Goal: Use online tool/utility: Utilize a website feature to perform a specific function

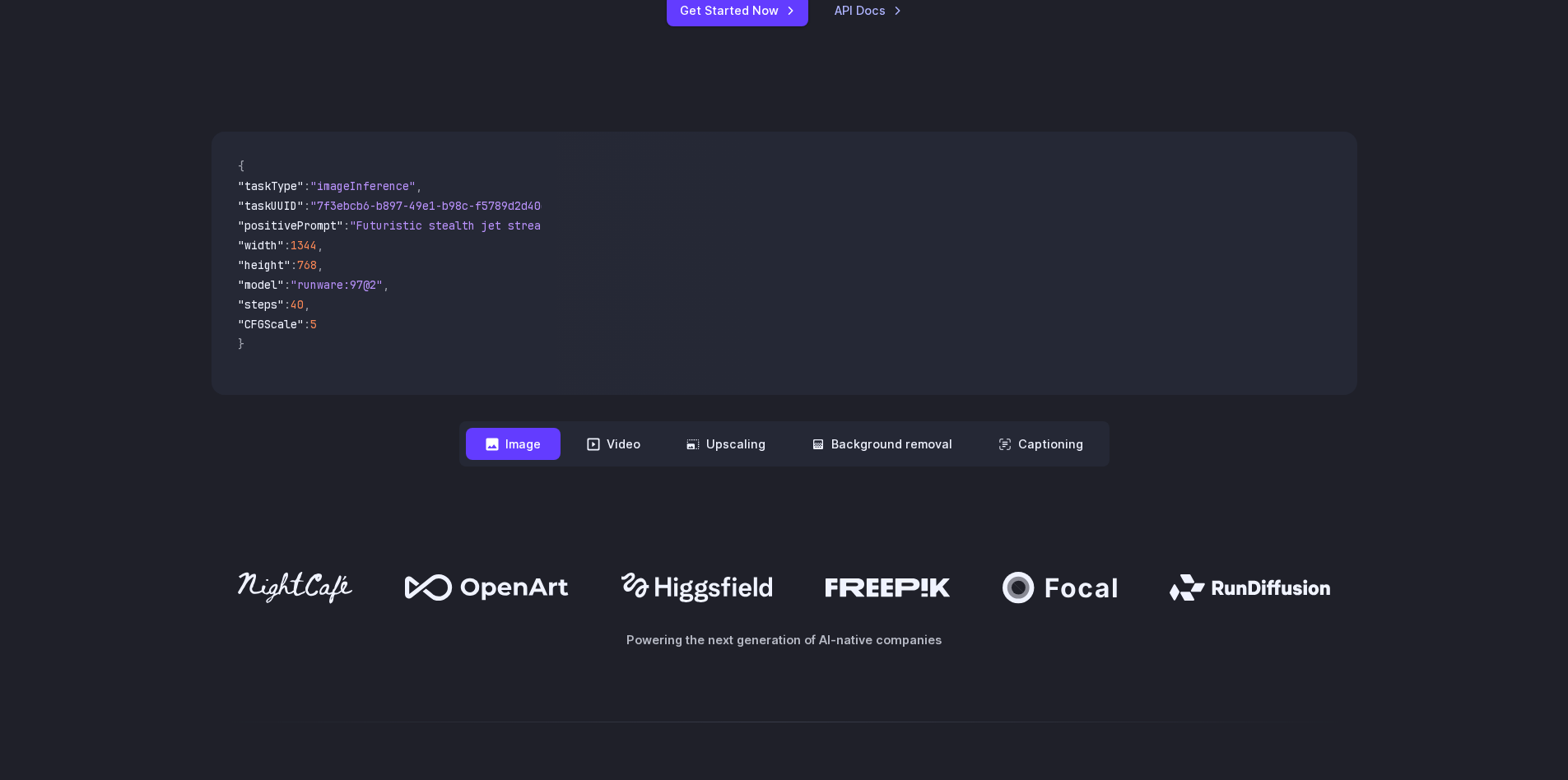
scroll to position [494, 0]
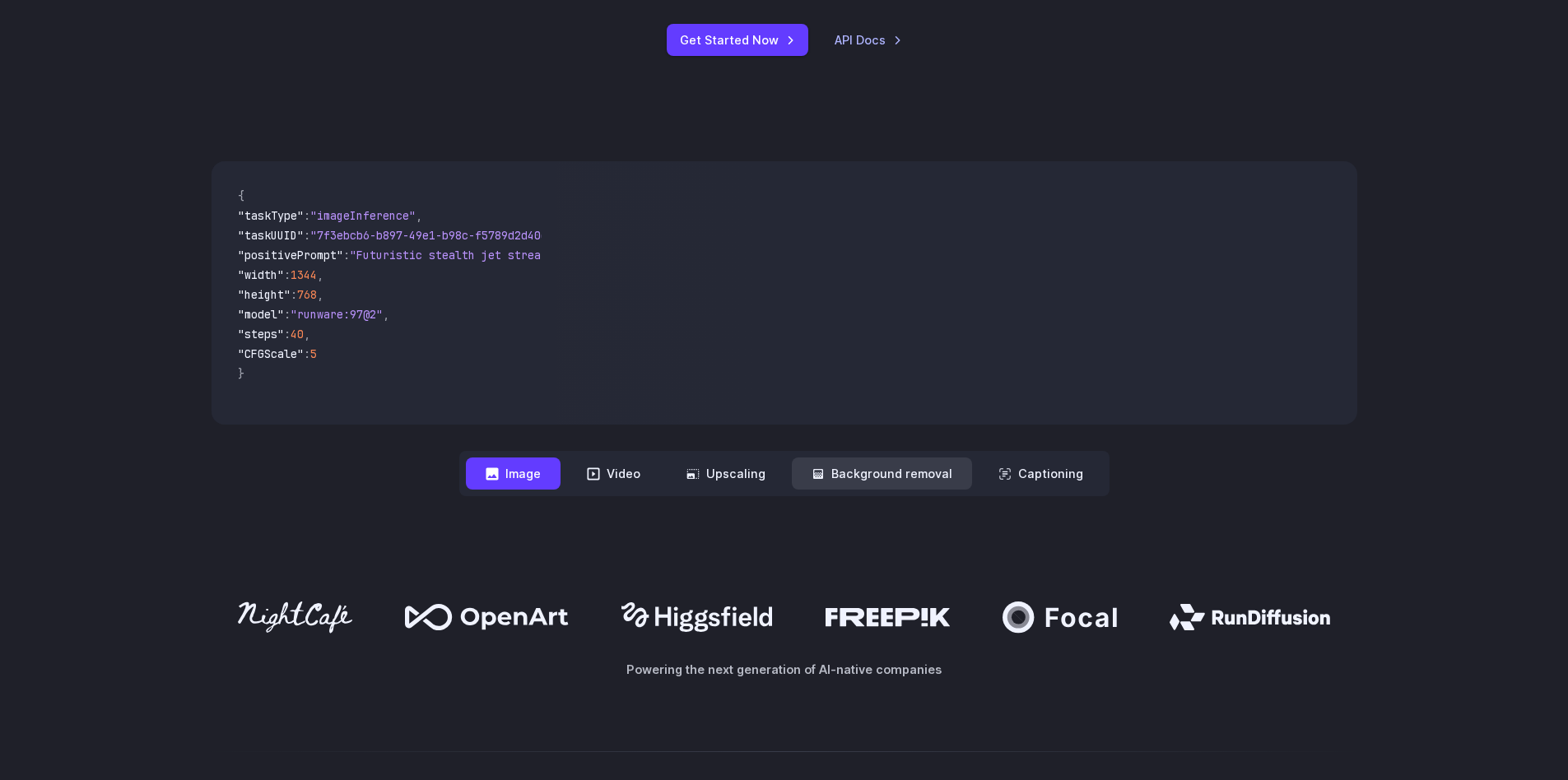
click at [850, 474] on button "Background removal" at bounding box center [881, 474] width 180 height 32
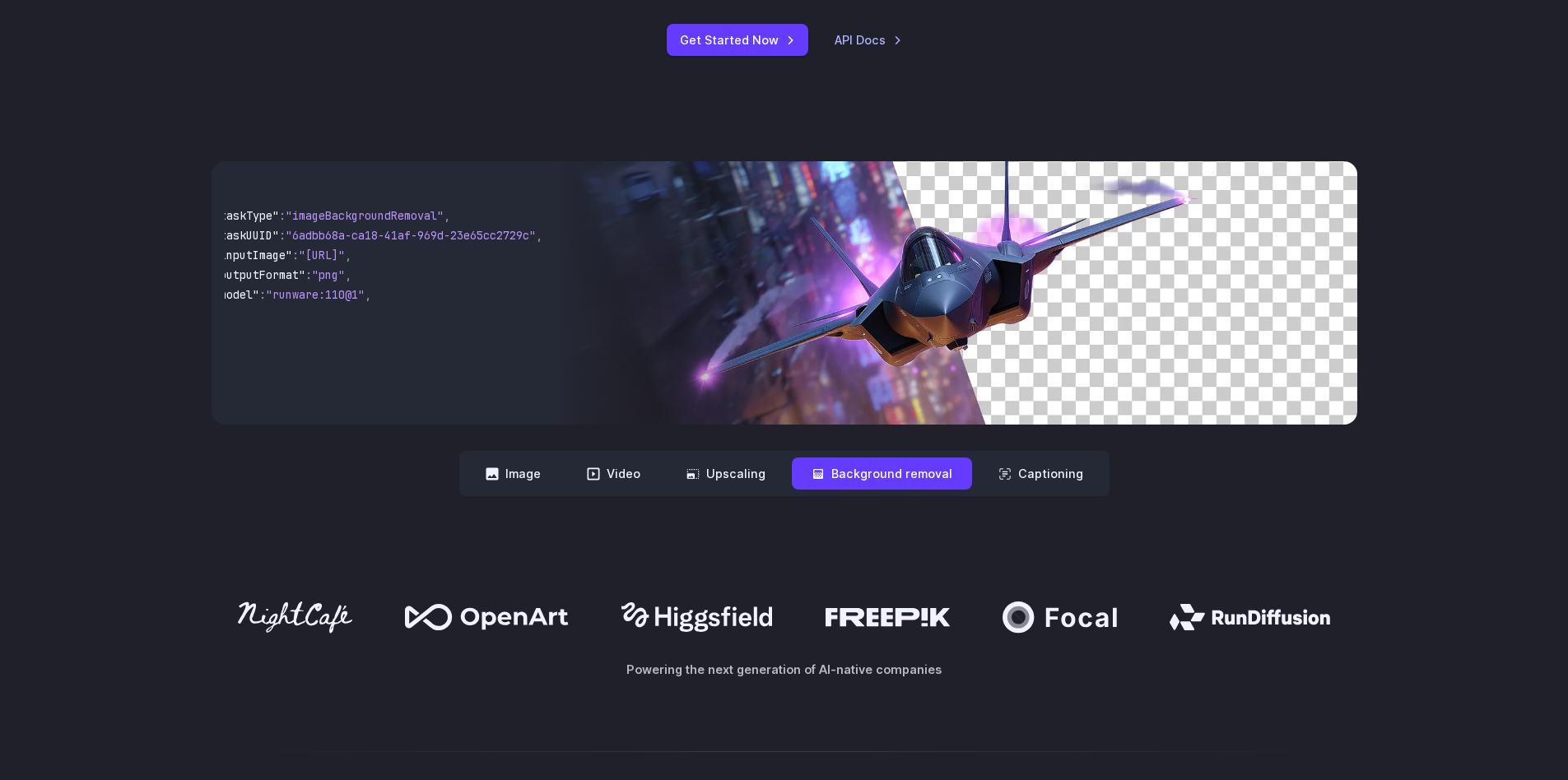
scroll to position [0, 0]
click at [737, 471] on button "Upscaling" at bounding box center [725, 474] width 119 height 32
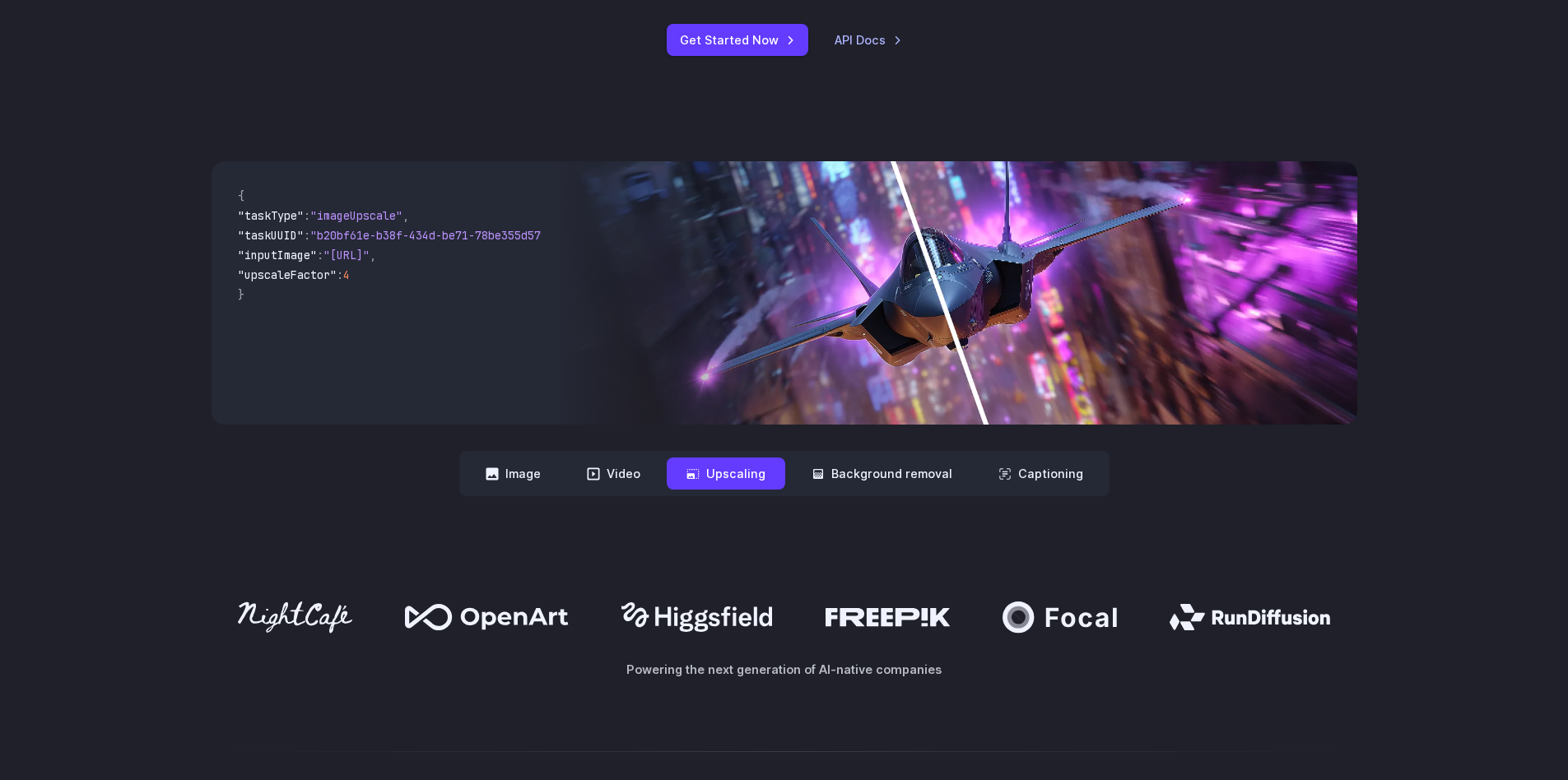
click at [919, 327] on img at bounding box center [955, 292] width 801 height 263
click at [699, 474] on icon at bounding box center [693, 474] width 13 height 13
click at [1043, 466] on button "Captioning" at bounding box center [1040, 474] width 124 height 32
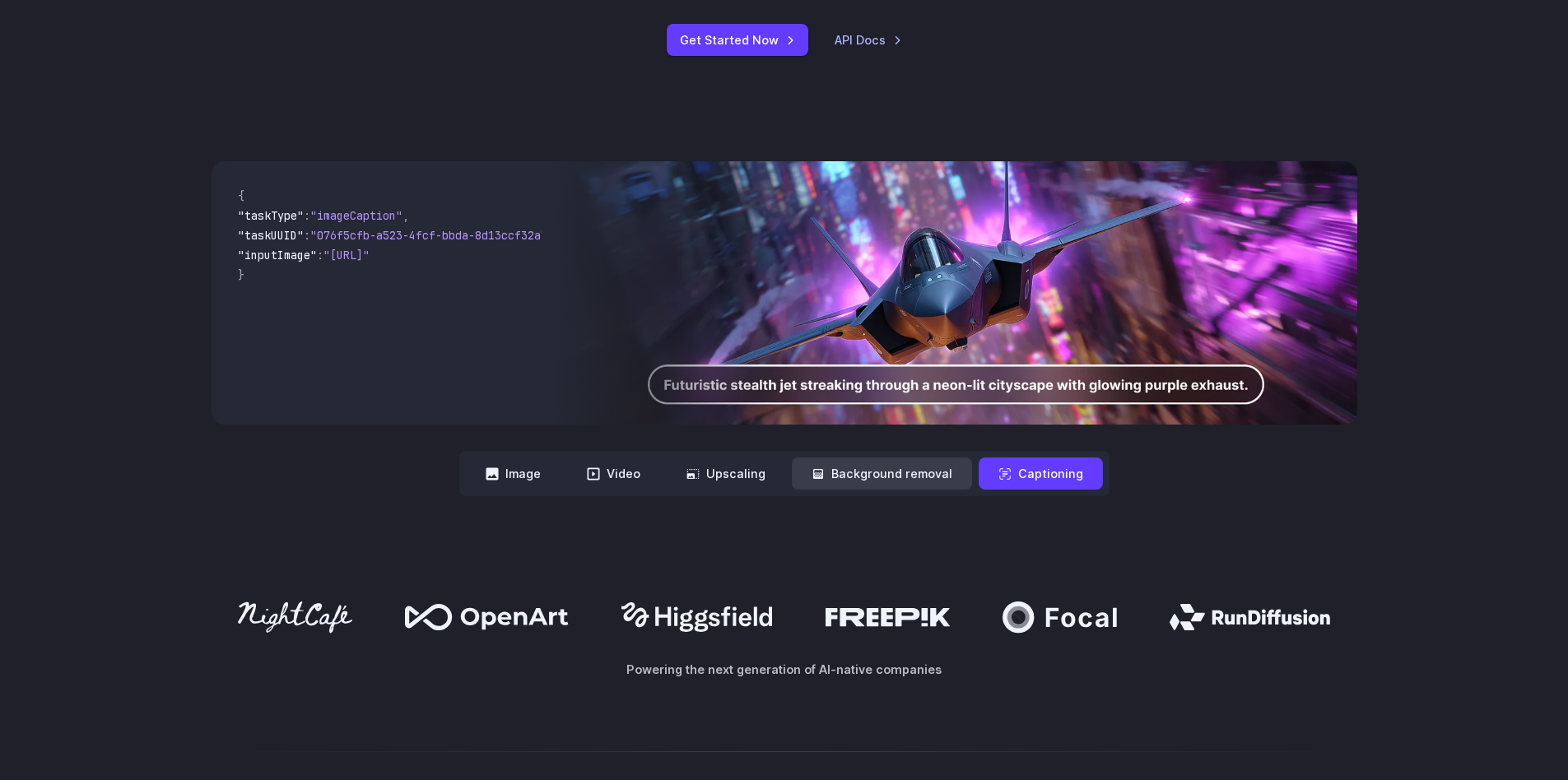
click at [858, 471] on button "Background removal" at bounding box center [881, 474] width 180 height 32
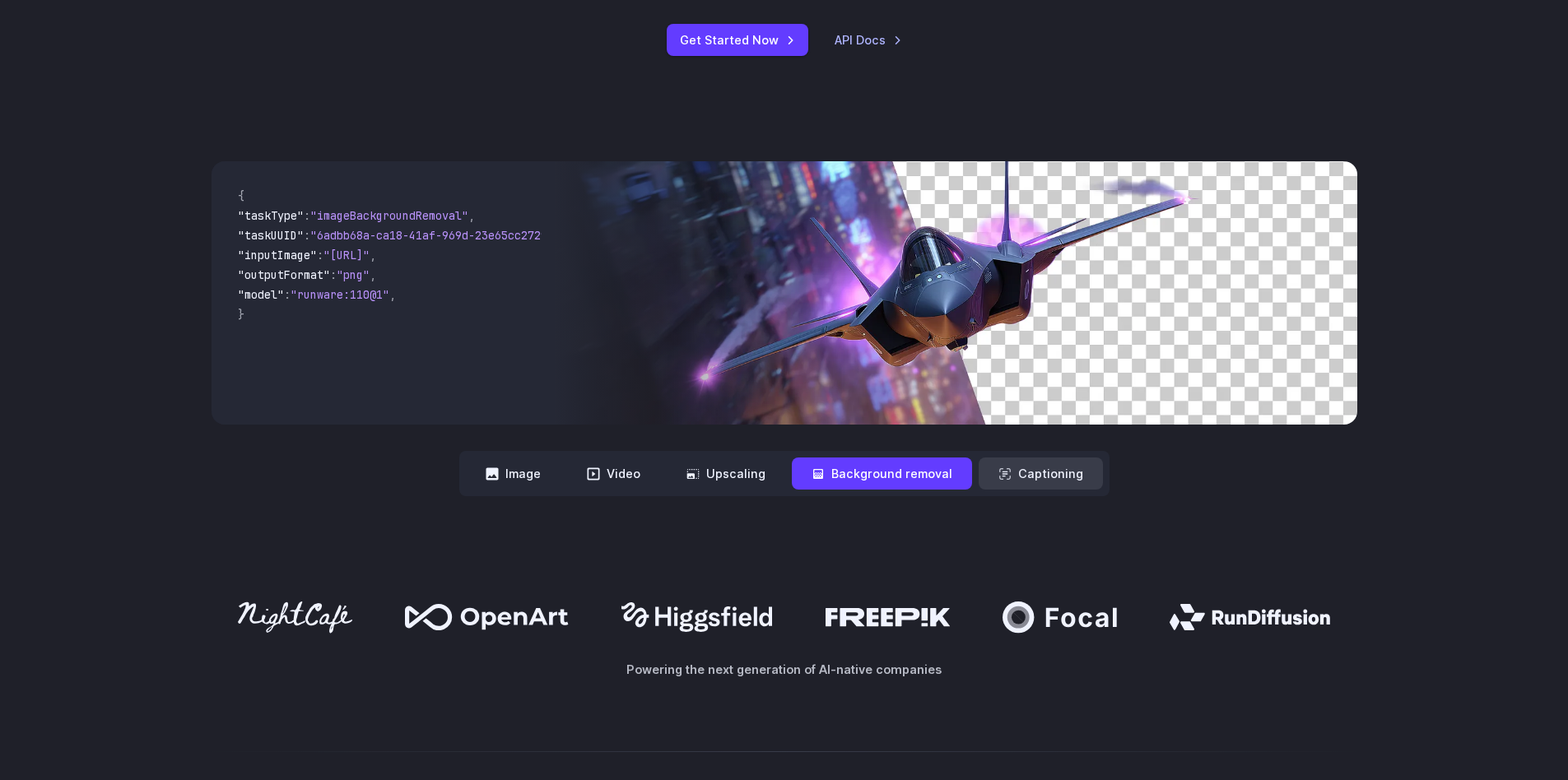
click at [1049, 469] on button "Captioning" at bounding box center [1040, 474] width 124 height 32
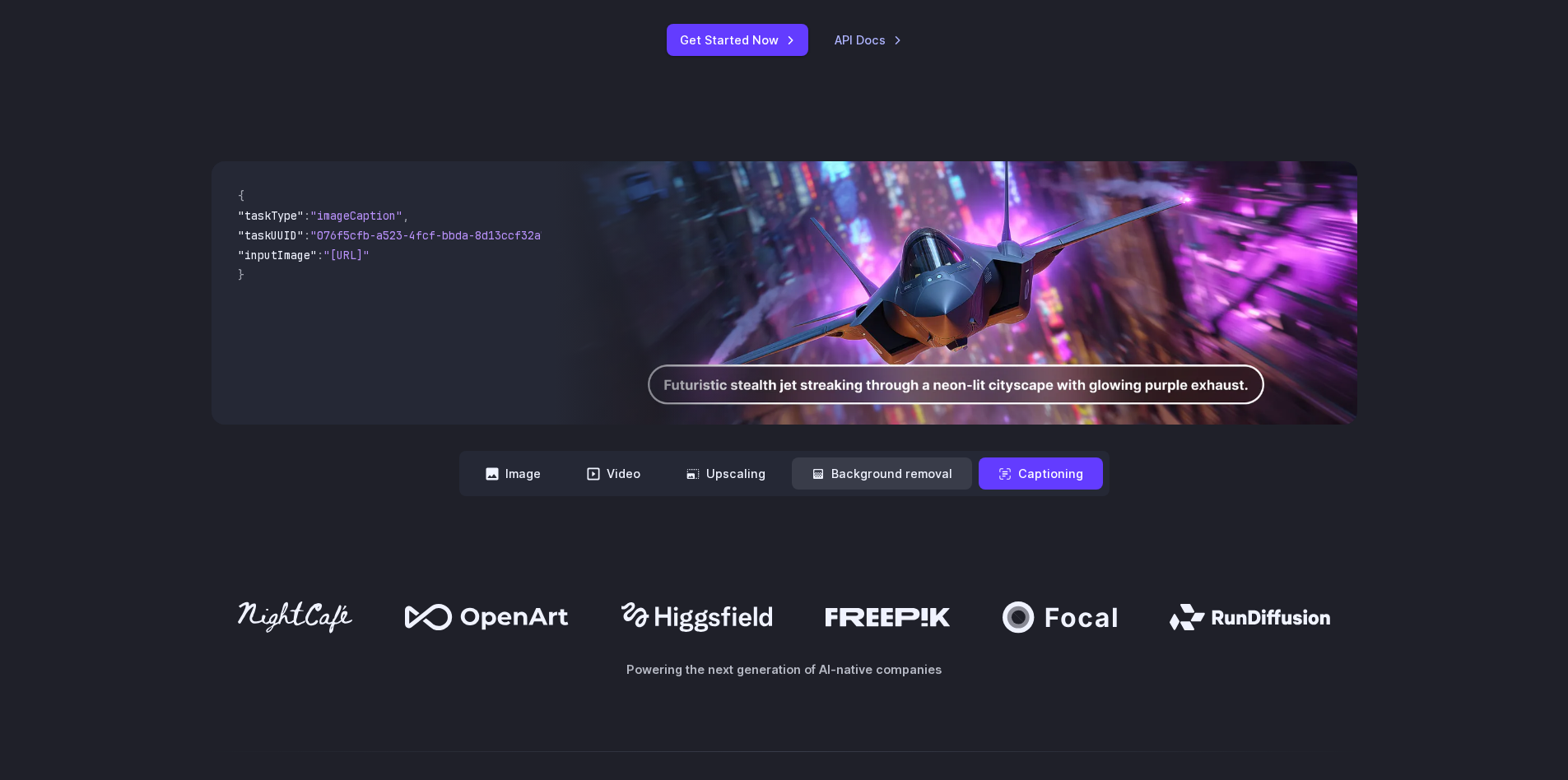
click at [908, 464] on button "Background removal" at bounding box center [881, 474] width 180 height 32
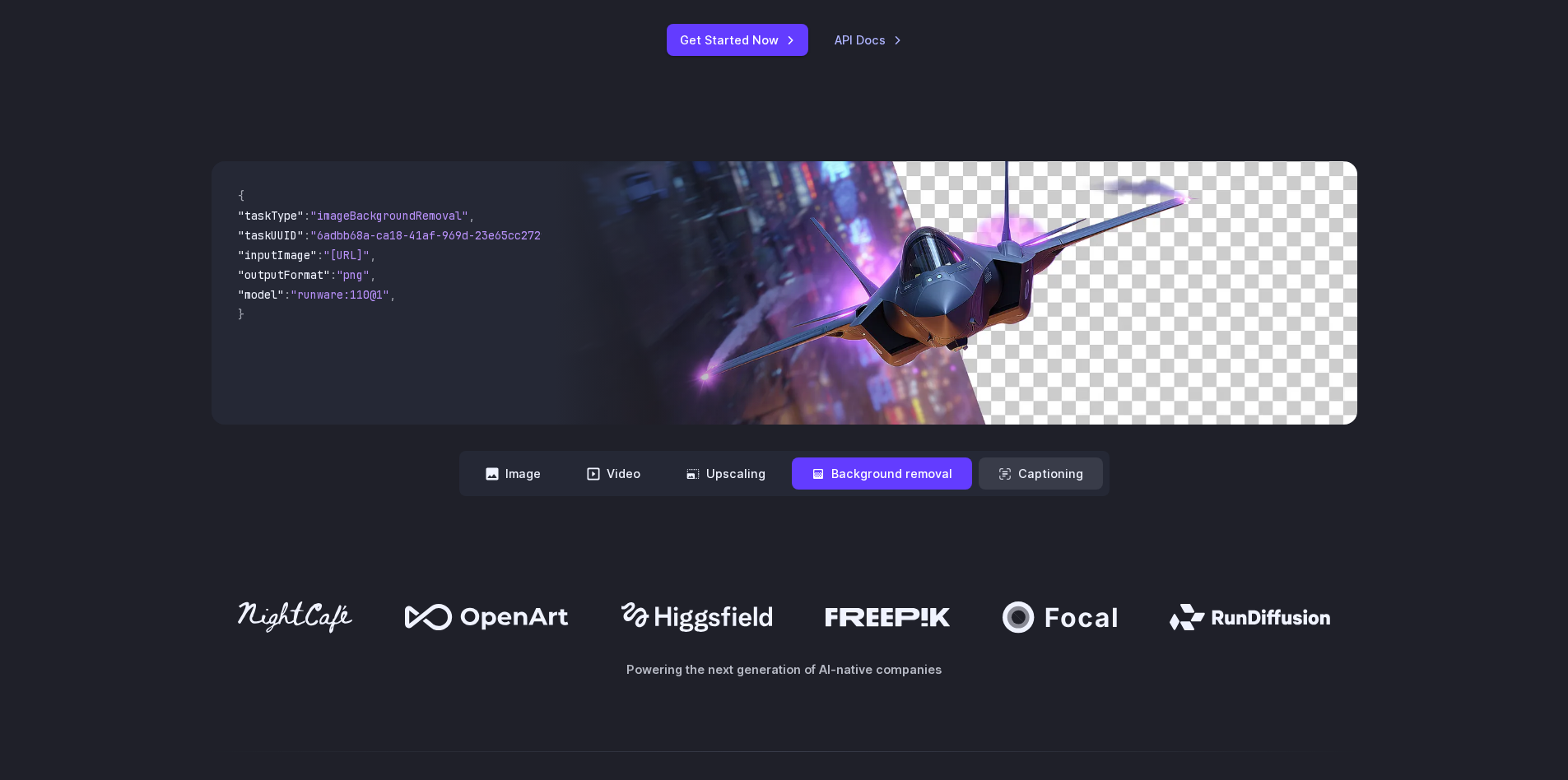
click at [1045, 472] on button "Captioning" at bounding box center [1040, 474] width 124 height 32
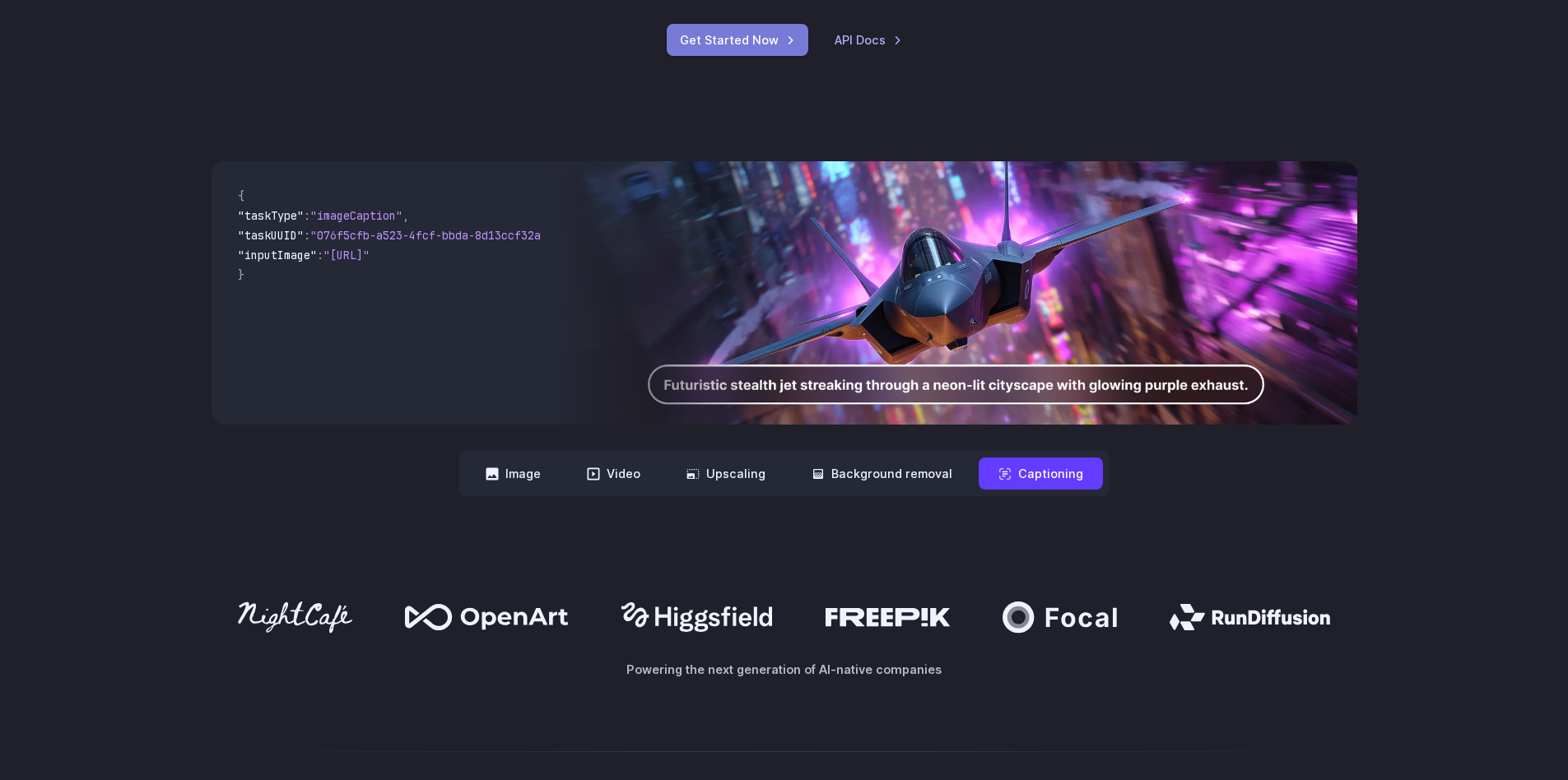
click at [737, 44] on link "Get Started Now" at bounding box center [737, 40] width 142 height 32
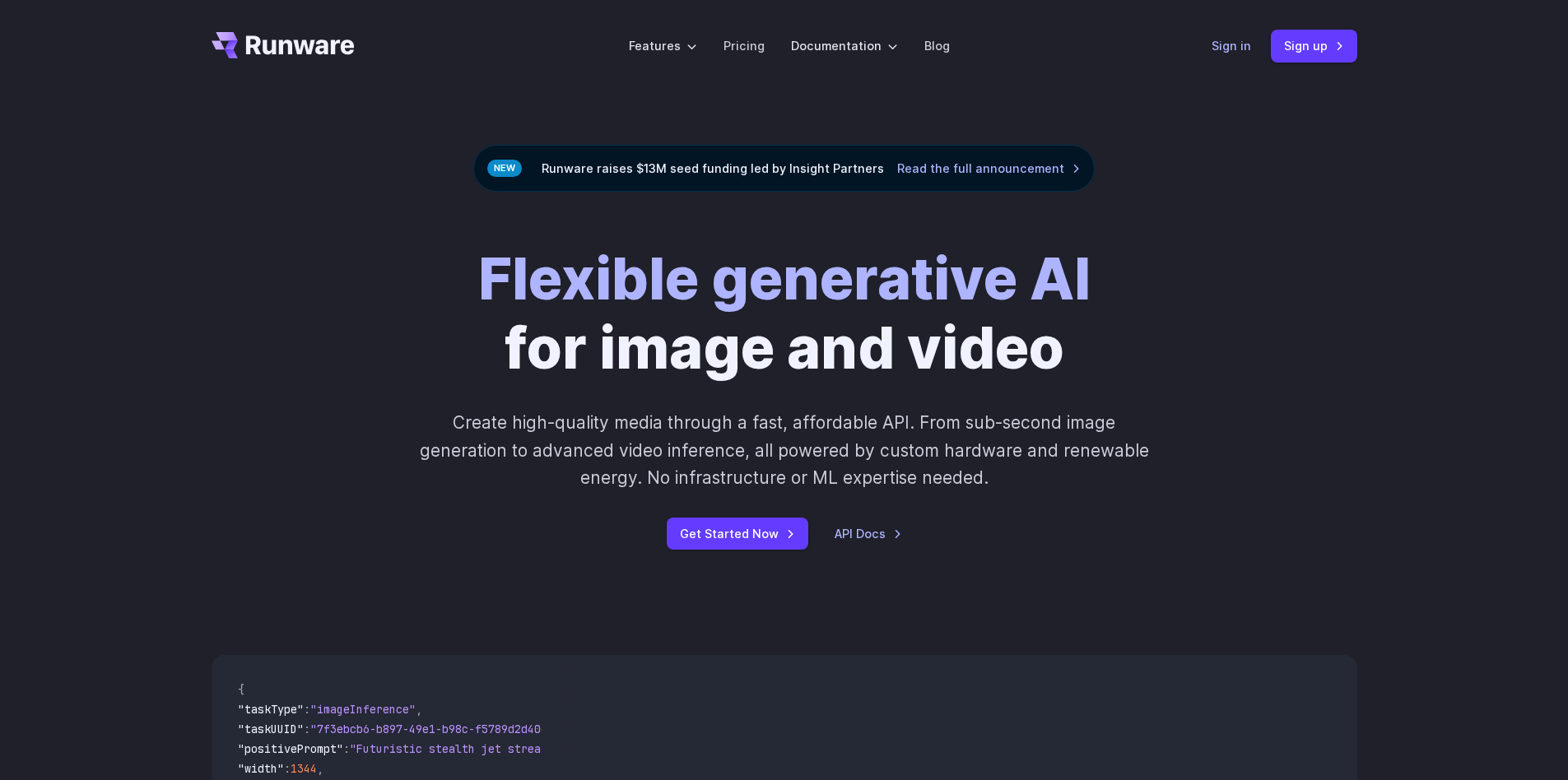
click at [1228, 47] on link "Sign in" at bounding box center [1231, 45] width 40 height 18
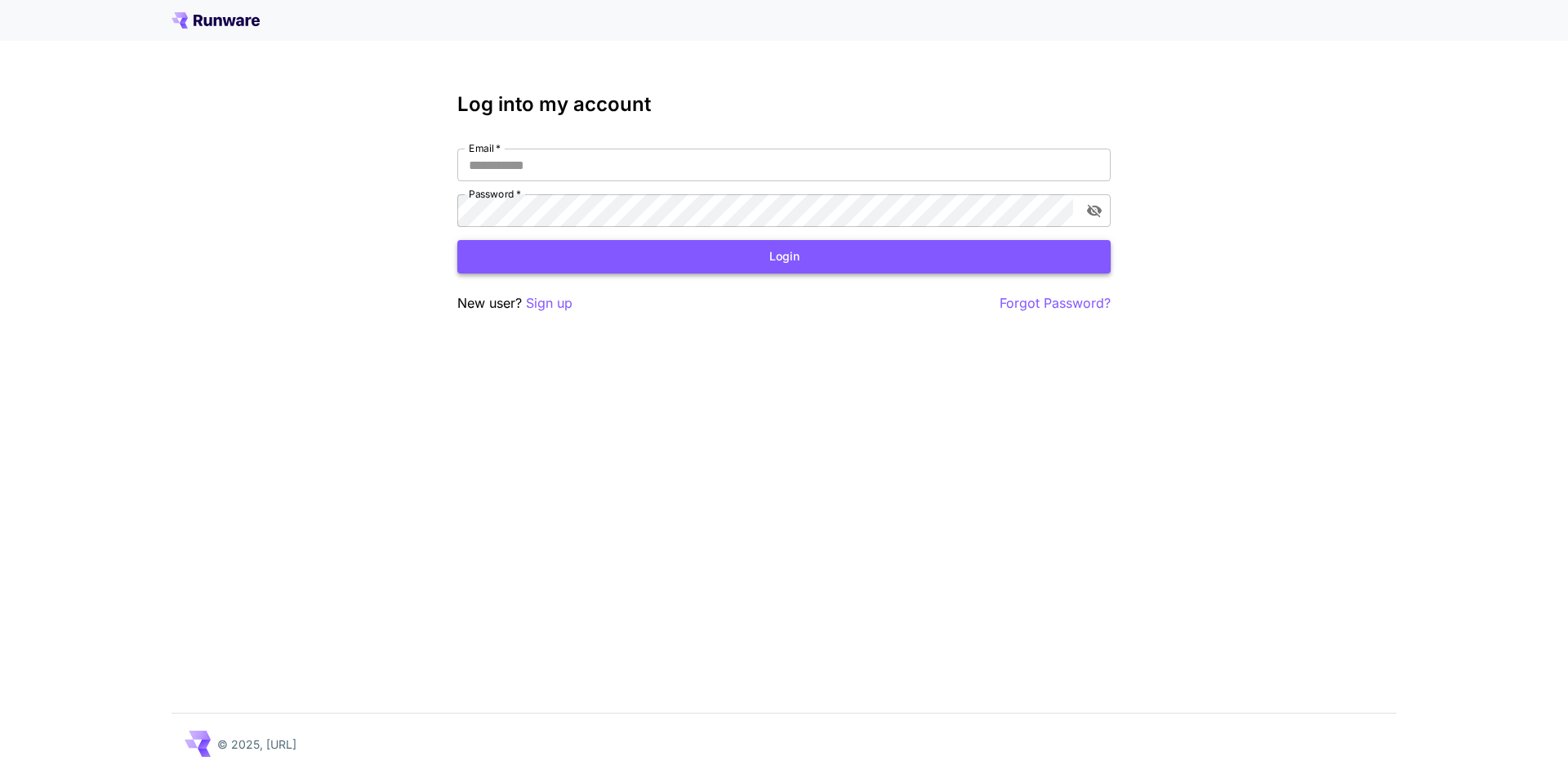
type input "**********"
click at [832, 254] on button "Login" at bounding box center [784, 257] width 653 height 33
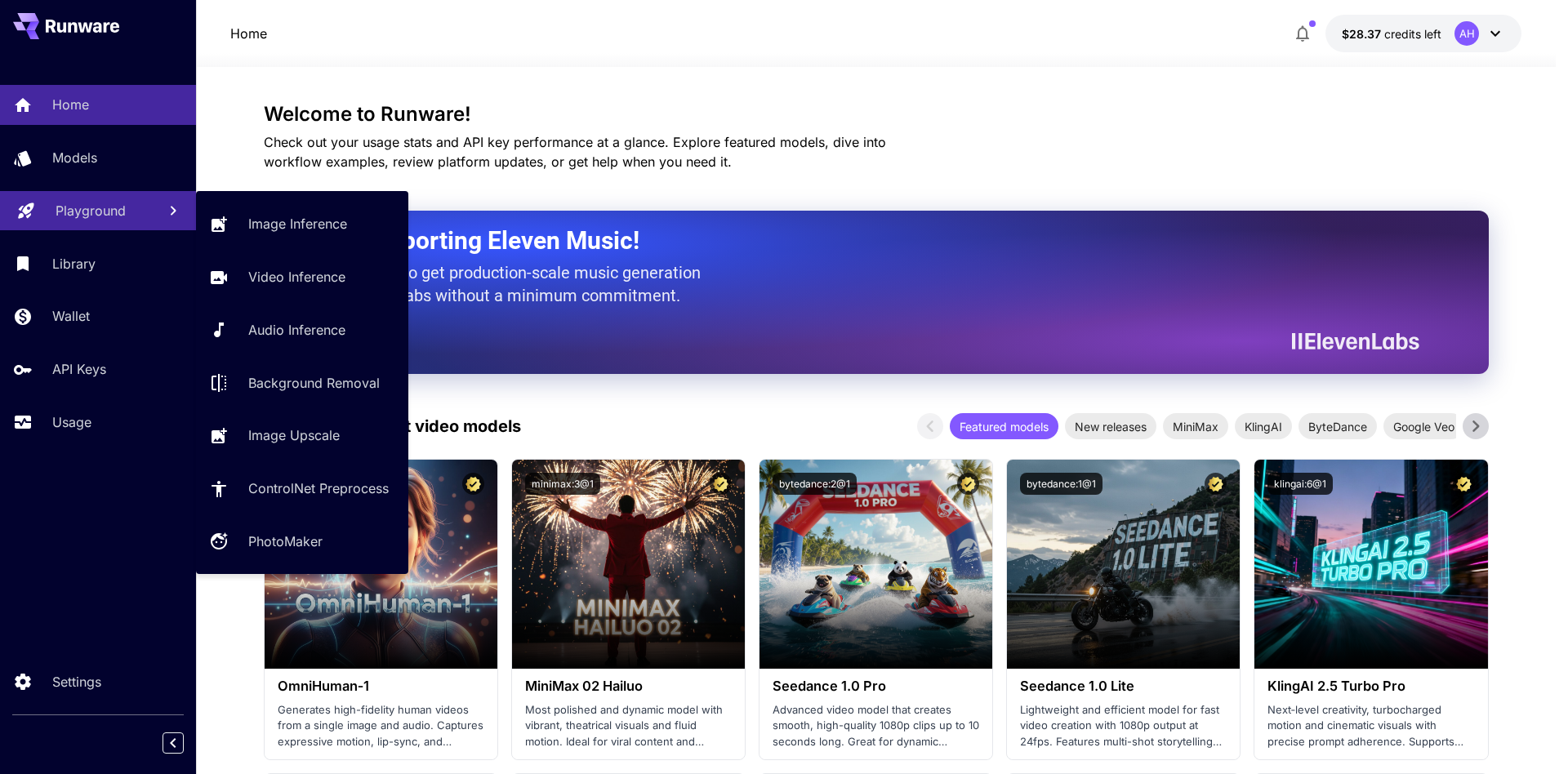
click at [88, 213] on p "Playground" at bounding box center [91, 211] width 70 height 19
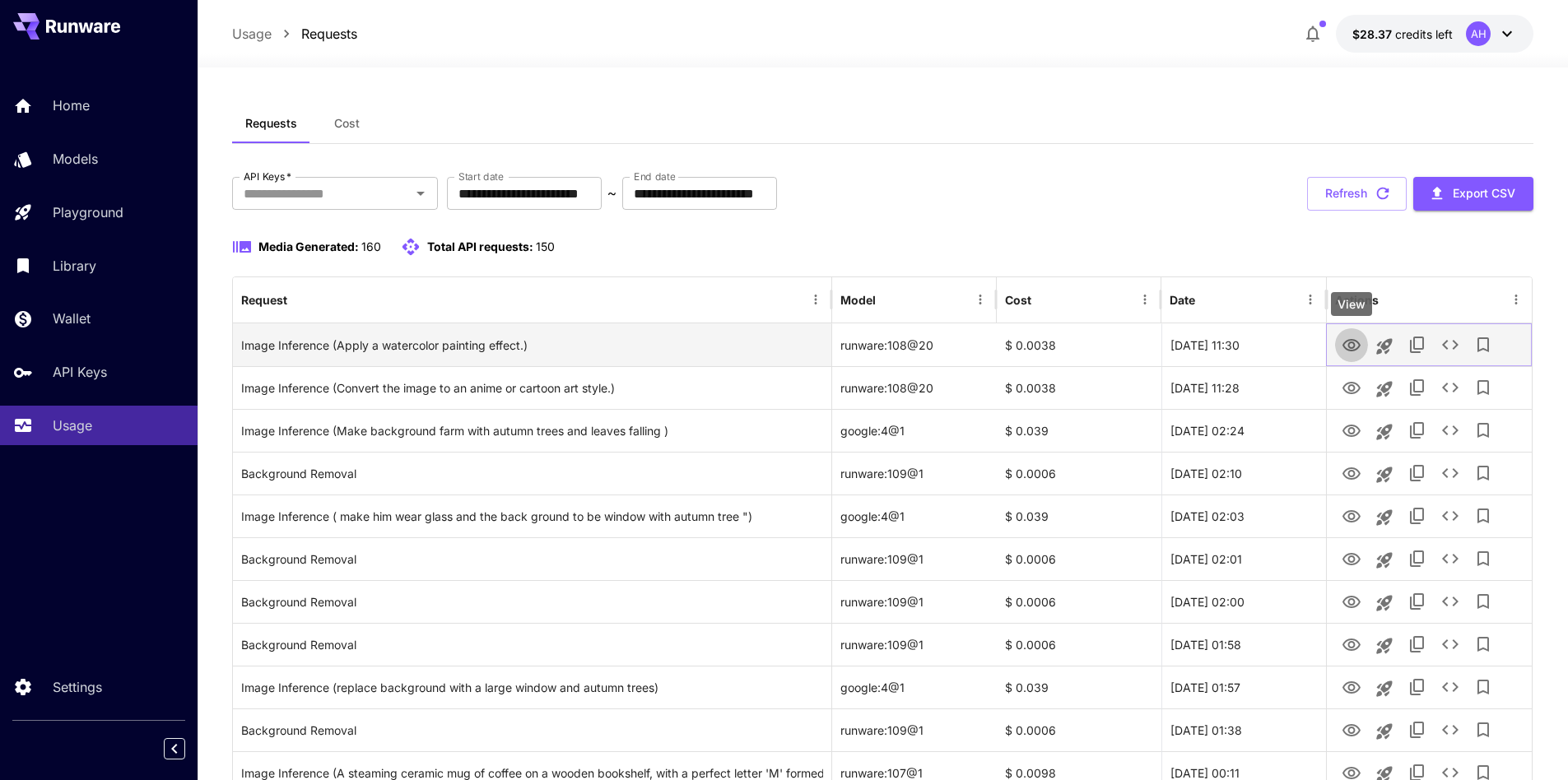
click at [1358, 343] on icon "View" at bounding box center [1351, 345] width 18 height 12
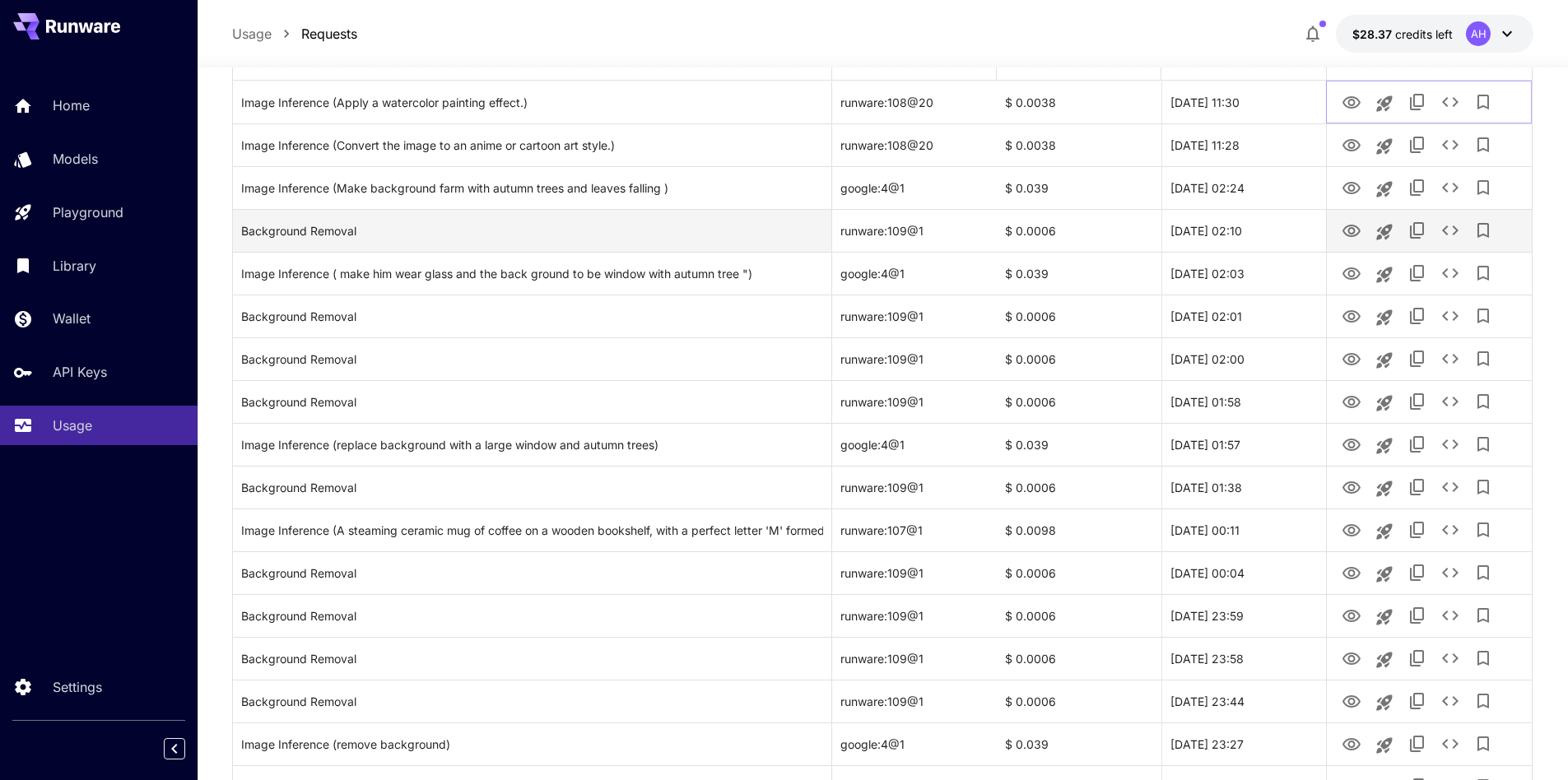
scroll to position [247, 0]
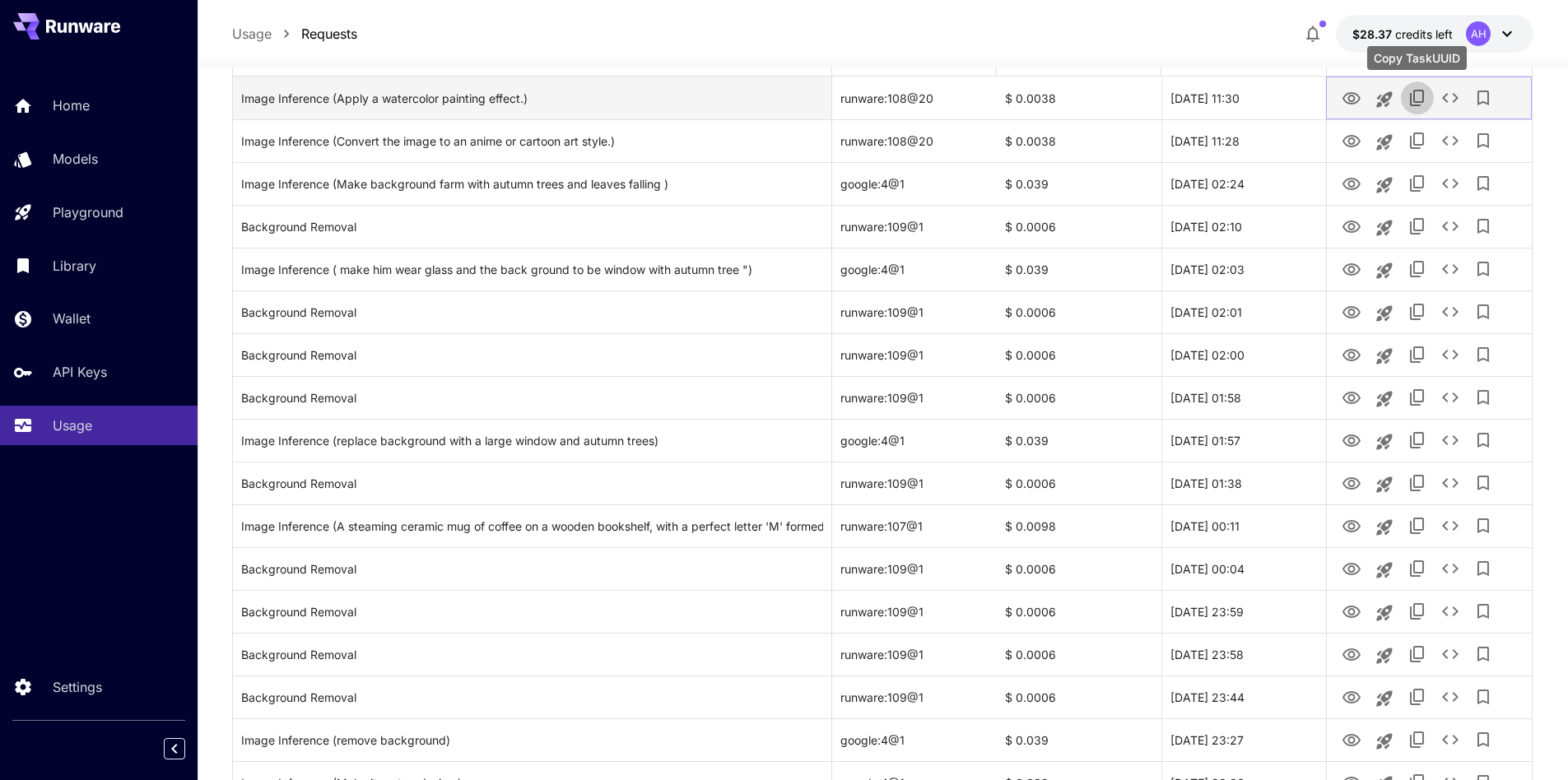
click at [1415, 99] on icon "Copy TaskUUID" at bounding box center [1417, 98] width 19 height 19
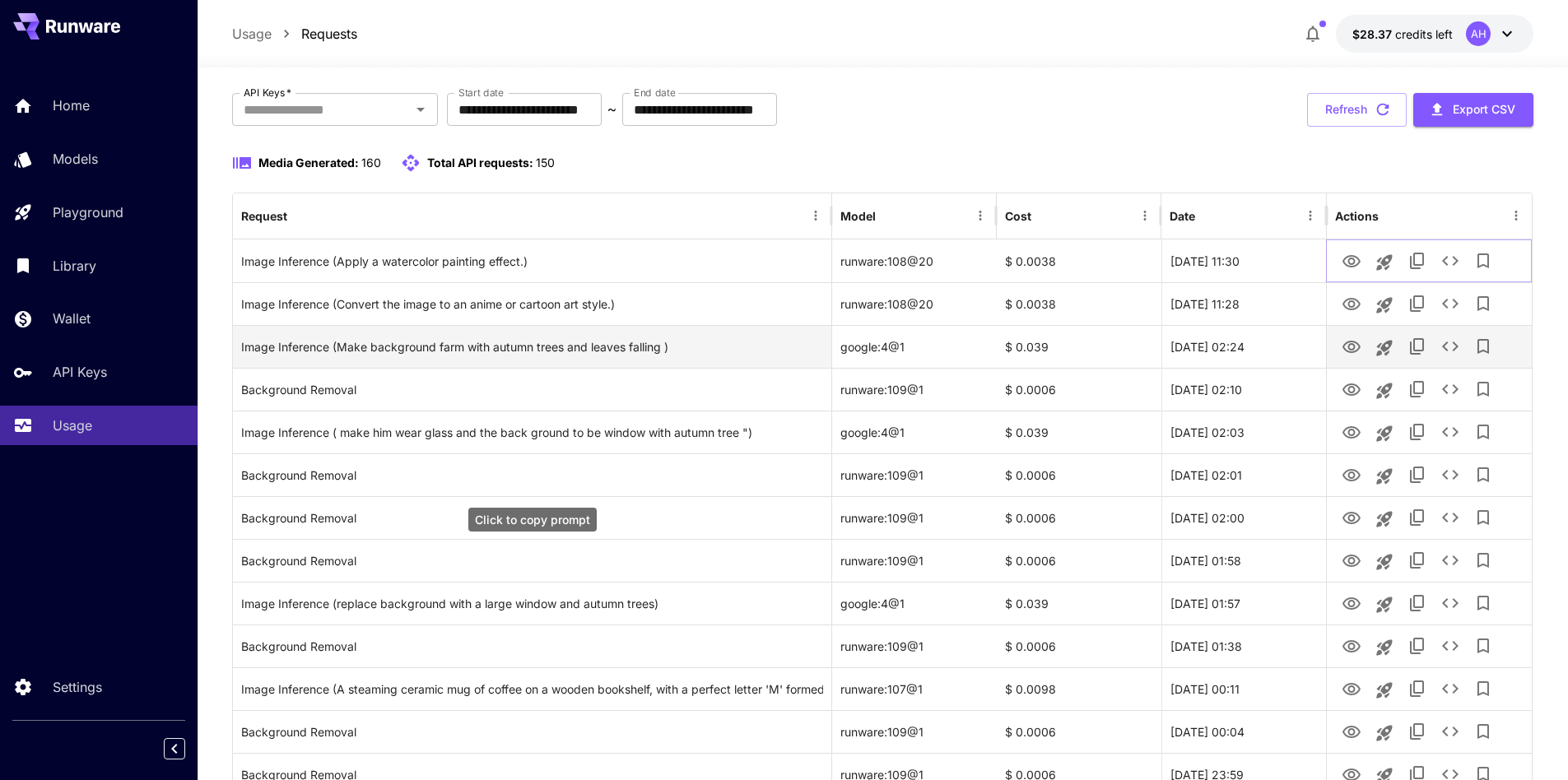
scroll to position [0, 0]
